Goal: Task Accomplishment & Management: Complete application form

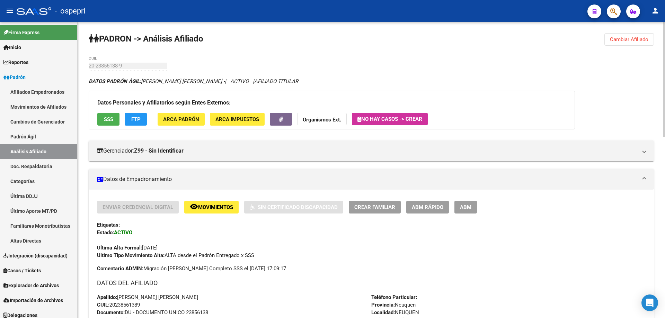
drag, startPoint x: 619, startPoint y: 43, endPoint x: 562, endPoint y: 42, distance: 57.2
click at [618, 42] on button "Cambiar Afiliado" at bounding box center [630, 39] width 50 height 12
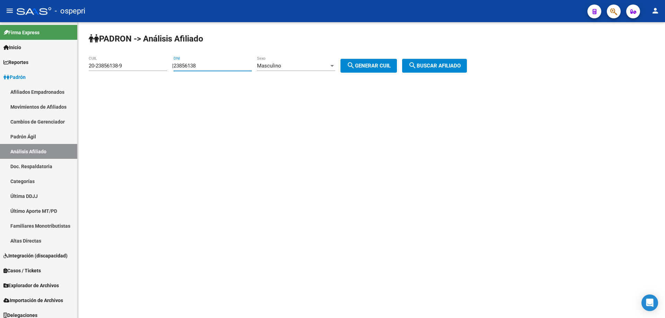
click at [200, 69] on input "23856138" at bounding box center [213, 66] width 78 height 6
paste input "40960602"
type input "40960602"
click at [397, 72] on button "search Generar CUIL" at bounding box center [369, 66] width 56 height 14
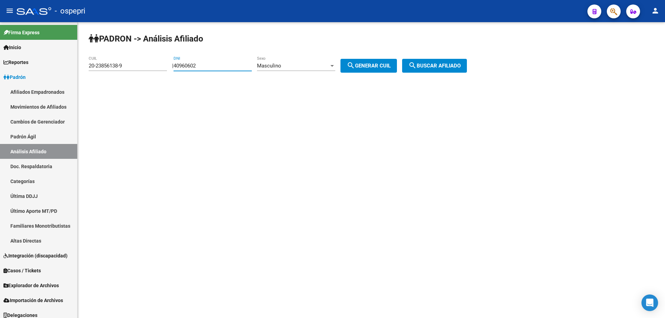
type input "20-40960602-5"
click at [440, 68] on span "search Buscar afiliado" at bounding box center [435, 66] width 52 height 6
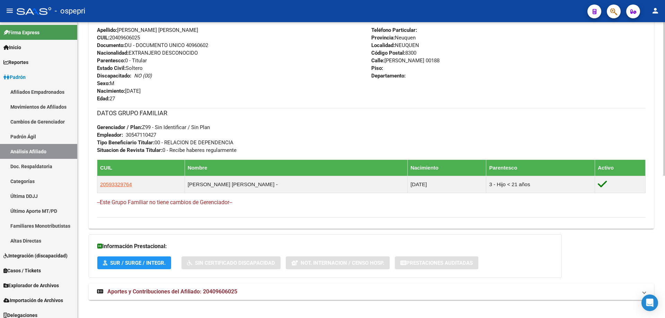
scroll to position [268, 0]
click at [219, 289] on span "Aportes y Contribuciones del Afiliado: 20409606025" at bounding box center [172, 291] width 130 height 7
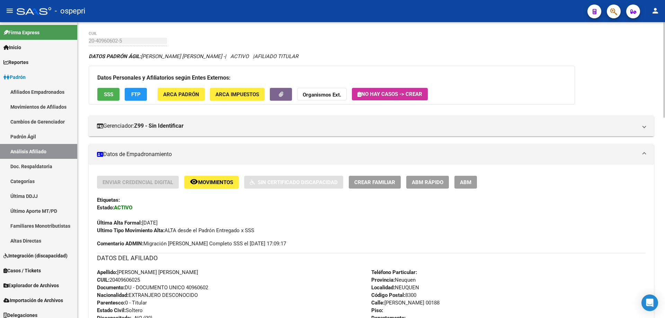
scroll to position [0, 0]
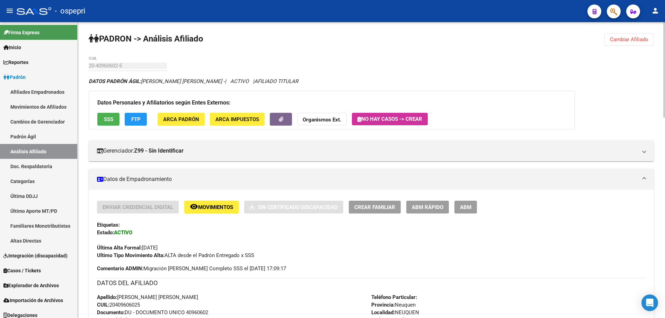
click at [433, 209] on span "ABM Rápido" at bounding box center [428, 207] width 32 height 6
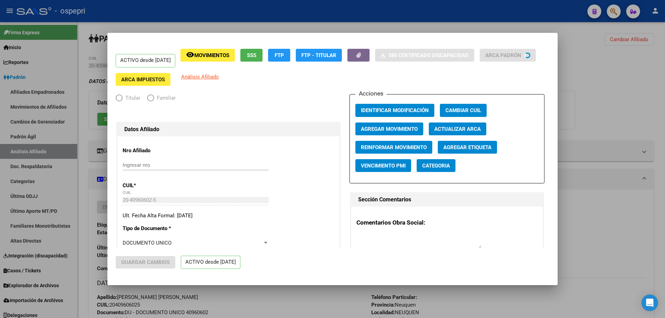
radio input "true"
type input "30-54711042-7"
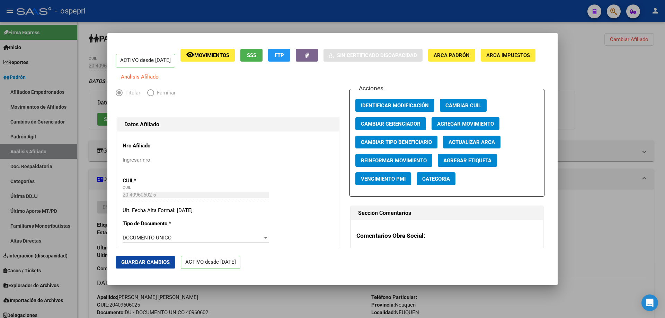
click at [130, 163] on input "Ingresar nro" at bounding box center [196, 160] width 146 height 6
paste input "59332976"
type input "59332976"
click at [592, 98] on div at bounding box center [332, 159] width 665 height 318
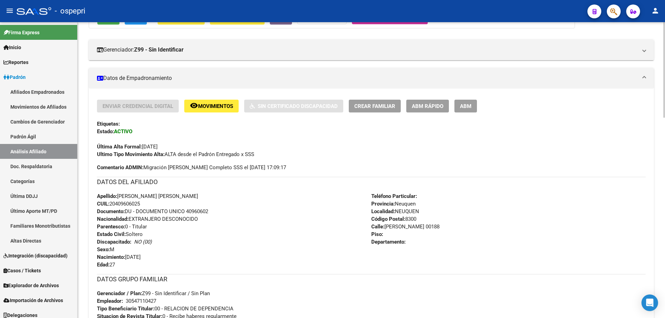
scroll to position [185, 0]
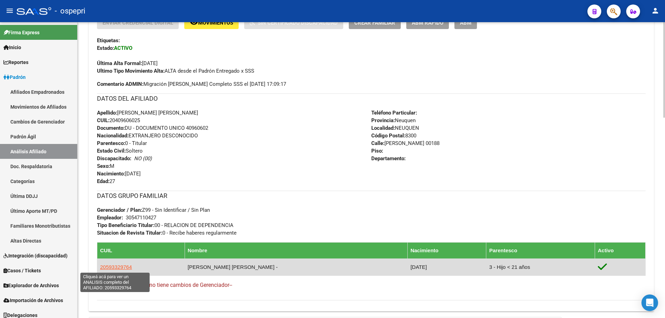
click at [110, 265] on span "20593329764" at bounding box center [116, 267] width 32 height 6
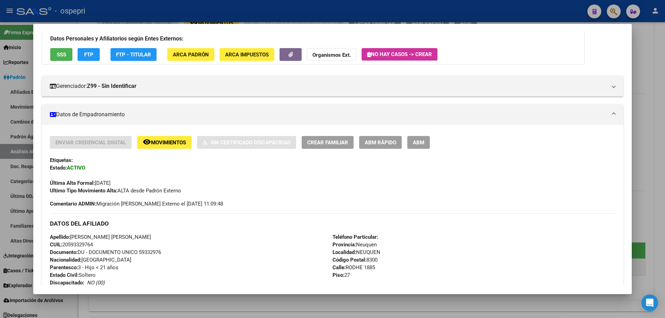
scroll to position [0, 0]
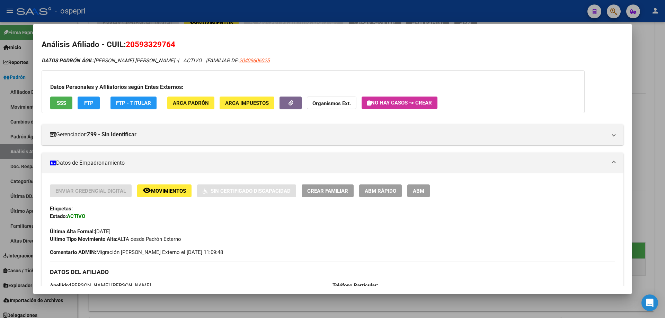
click at [379, 192] on span "ABM Rápido" at bounding box center [381, 191] width 32 height 6
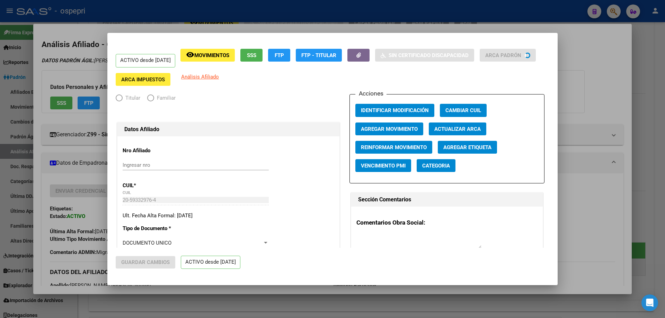
radio input "true"
type input "30-54711042-7"
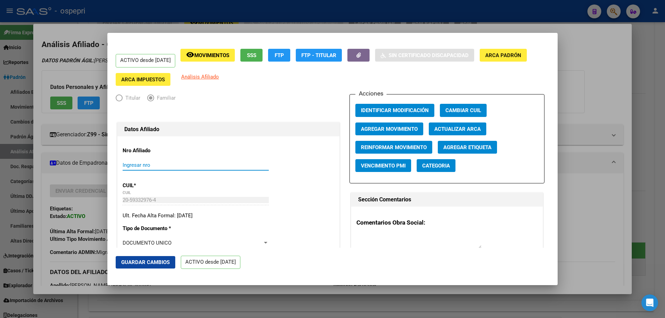
click at [150, 165] on input "Ingresar nro" at bounding box center [196, 165] width 146 height 6
paste input "59332976"
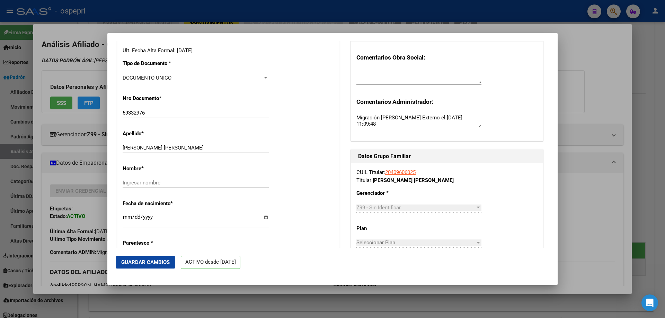
scroll to position [185, 0]
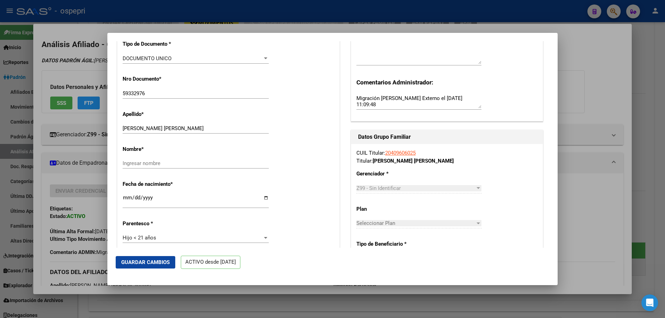
type input "59332976"
drag, startPoint x: 144, startPoint y: 129, endPoint x: 191, endPoint y: 129, distance: 46.4
click at [191, 129] on input "PERALTA, AMADEO ARIEL" at bounding box center [196, 128] width 146 height 6
type input "PERALTA"
paste input "AMADEO ARIEL"
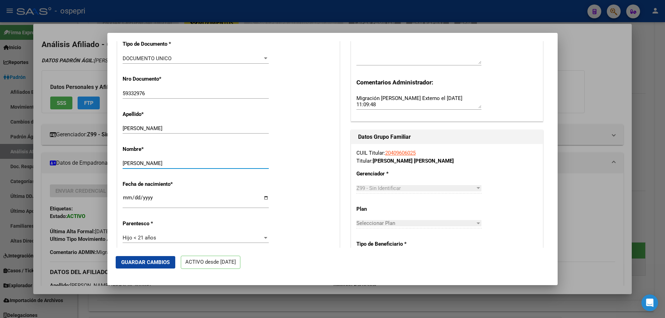
type input "AMADEO ARIEL"
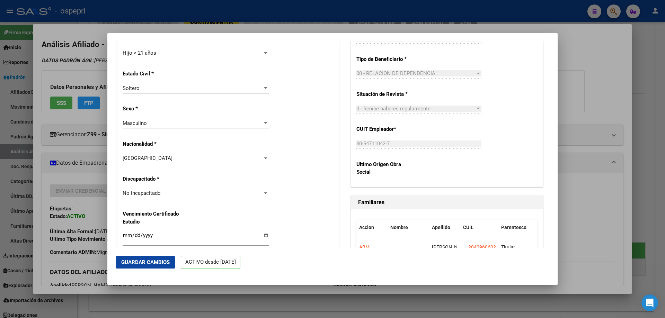
click at [181, 192] on div "No incapacitado" at bounding box center [193, 193] width 140 height 6
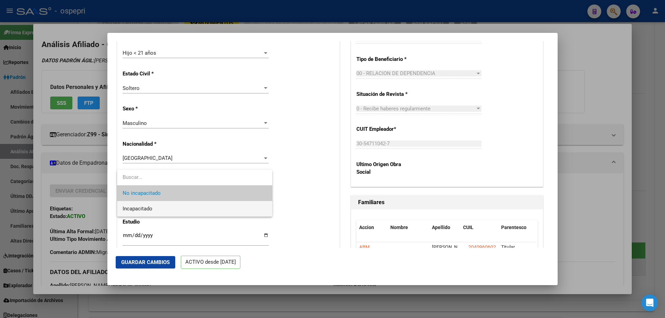
click at [156, 210] on span "Incapacitado" at bounding box center [195, 209] width 144 height 16
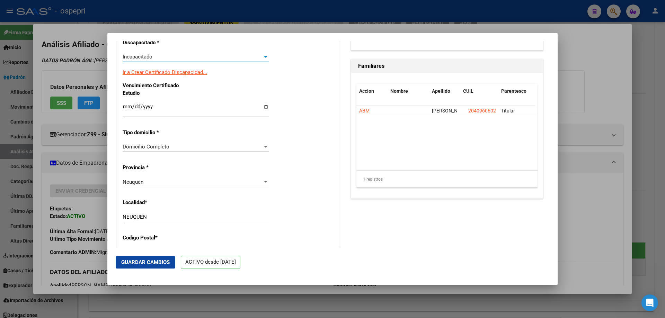
scroll to position [554, 0]
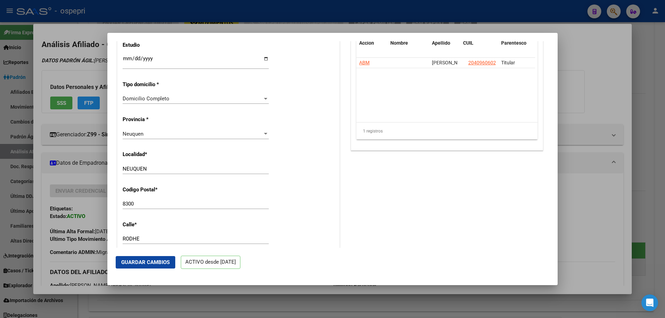
drag, startPoint x: 125, startPoint y: 56, endPoint x: 154, endPoint y: 55, distance: 28.8
click at [128, 59] on input "Ingresar fecha" at bounding box center [196, 61] width 146 height 11
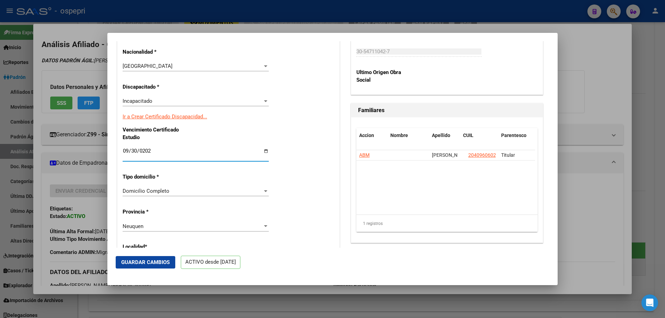
type input "2027-09-30"
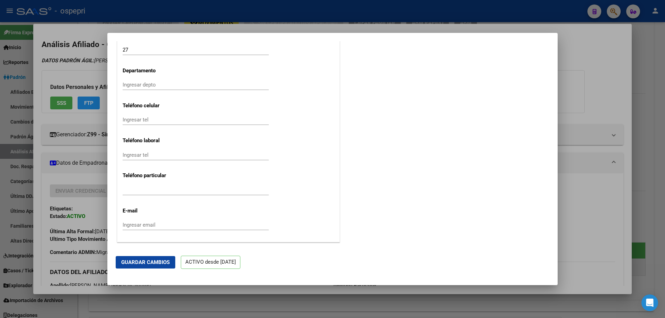
scroll to position [832, 0]
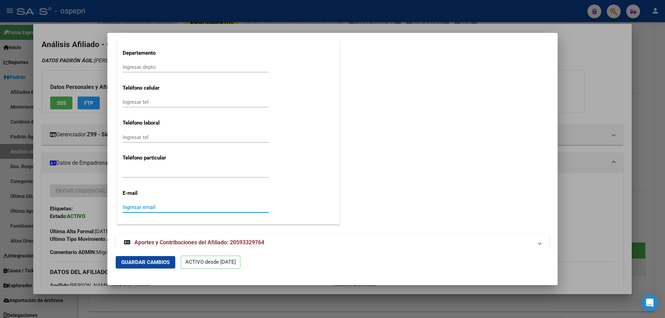
click at [192, 205] on input "Ingresar email" at bounding box center [196, 207] width 146 height 6
paste input "matiperalta78@gmail.com"
type input "matiperalta78@gmail.com"
click at [161, 171] on input "Ingresar tel" at bounding box center [196, 172] width 146 height 6
paste input "2995046797"
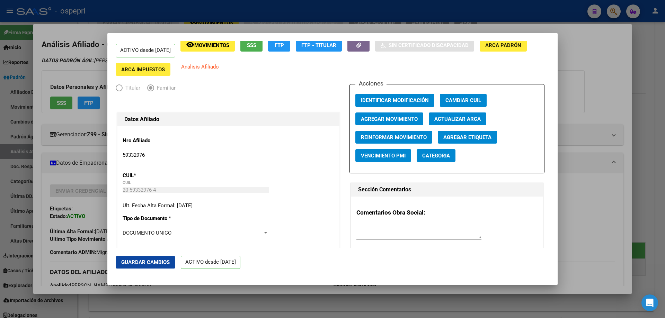
scroll to position [0, 0]
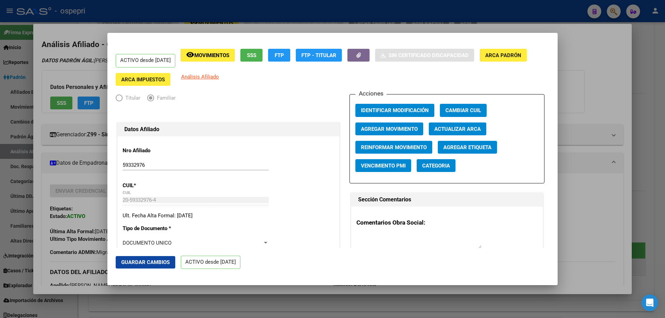
type input "2995046797"
click at [156, 260] on span "Guardar Cambios" at bounding box center [145, 263] width 49 height 6
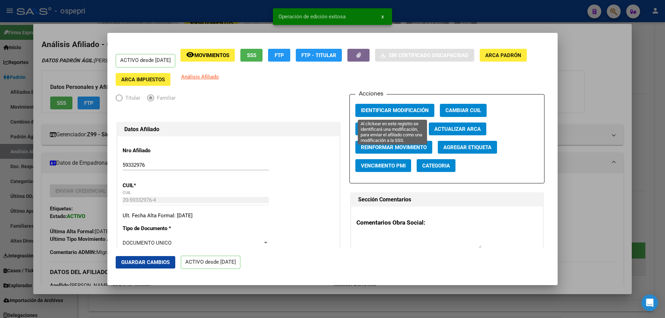
click at [381, 110] on span "Identificar Modificación" at bounding box center [395, 111] width 68 height 6
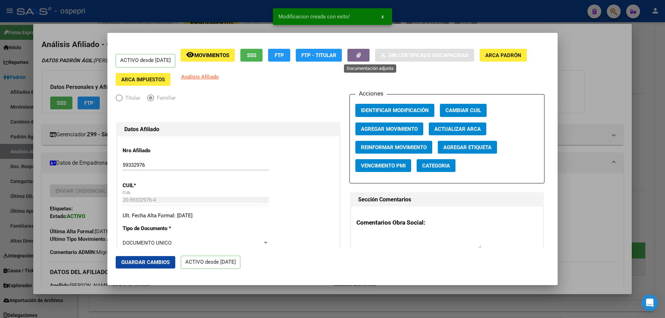
click at [361, 52] on span "button" at bounding box center [359, 55] width 5 height 6
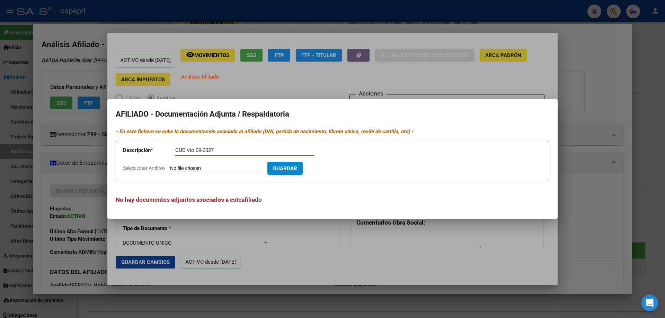
type input "CUD vto 09-2027"
click at [297, 172] on span "Guardar" at bounding box center [285, 169] width 24 height 6
click at [236, 169] on input "Seleccionar Archivo" at bounding box center [216, 169] width 92 height 7
type input "C:\fakepath\DOC-20250915-WA0082..pdf"
click at [331, 167] on span "Guardar" at bounding box center [325, 169] width 24 height 6
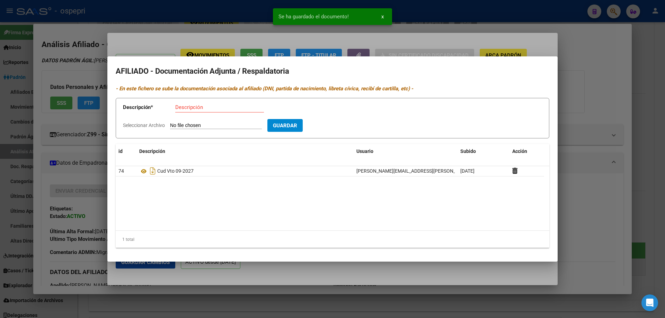
click at [518, 46] on div at bounding box center [332, 159] width 665 height 318
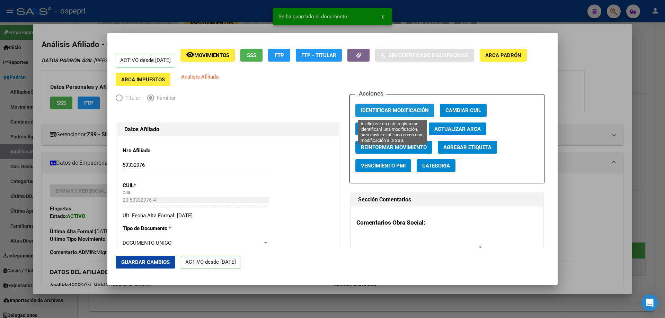
click at [387, 113] on span "Identificar Modificación" at bounding box center [395, 111] width 68 height 6
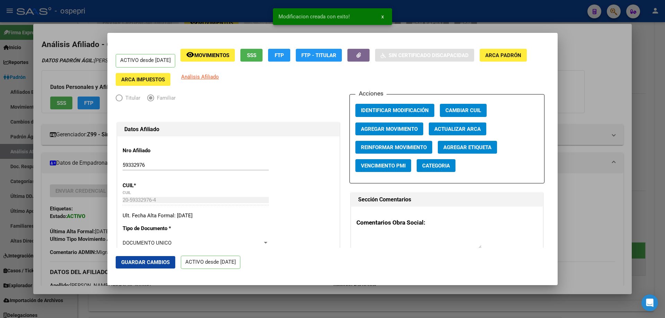
click at [573, 65] on div at bounding box center [332, 159] width 665 height 318
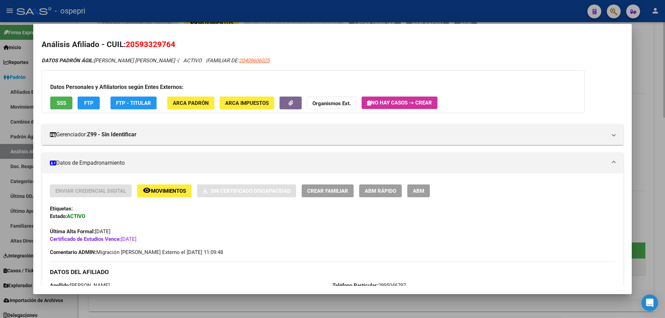
click at [647, 68] on div at bounding box center [332, 159] width 665 height 318
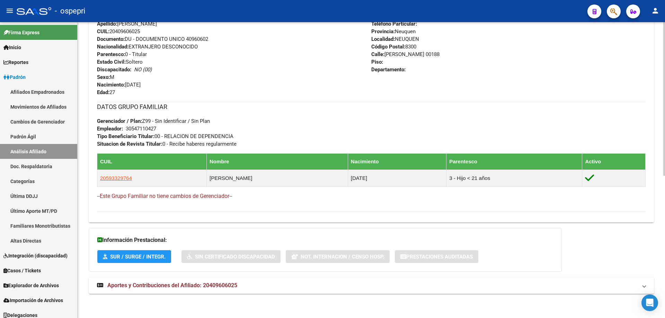
scroll to position [181, 0]
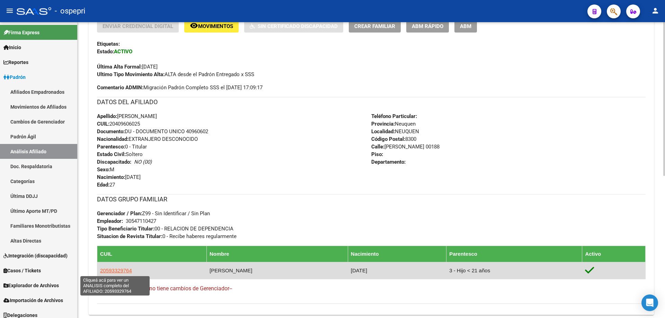
click at [130, 271] on span "20593329764" at bounding box center [116, 271] width 32 height 6
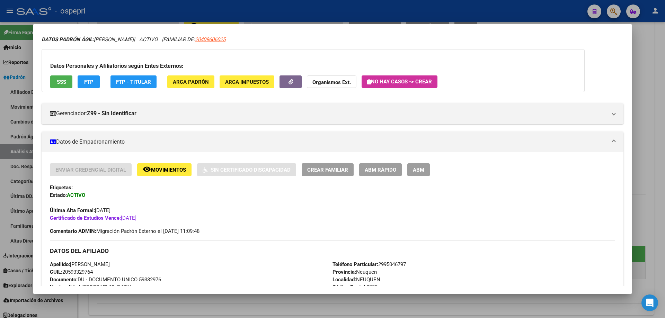
scroll to position [0, 0]
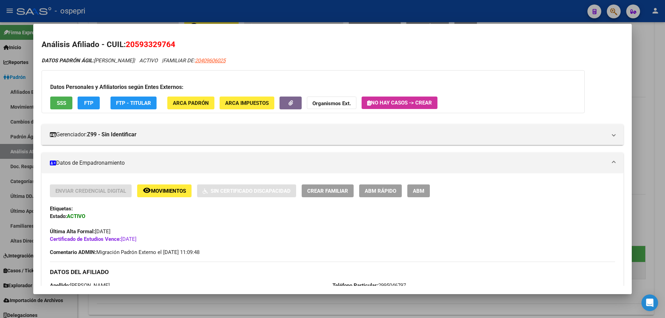
click at [19, 112] on div at bounding box center [332, 159] width 665 height 318
